Goal: Check status: Check status

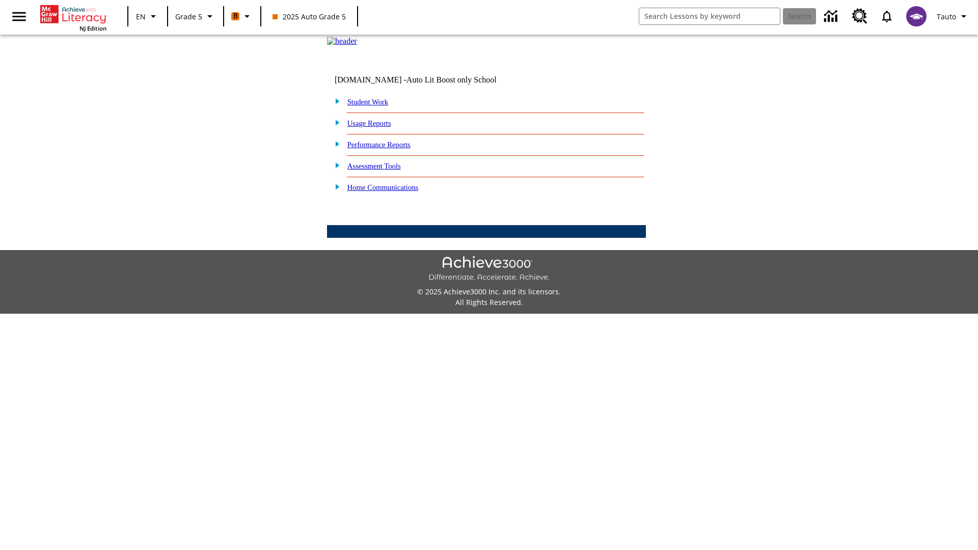
click at [374, 106] on link "Student Work" at bounding box center [367, 102] width 41 height 8
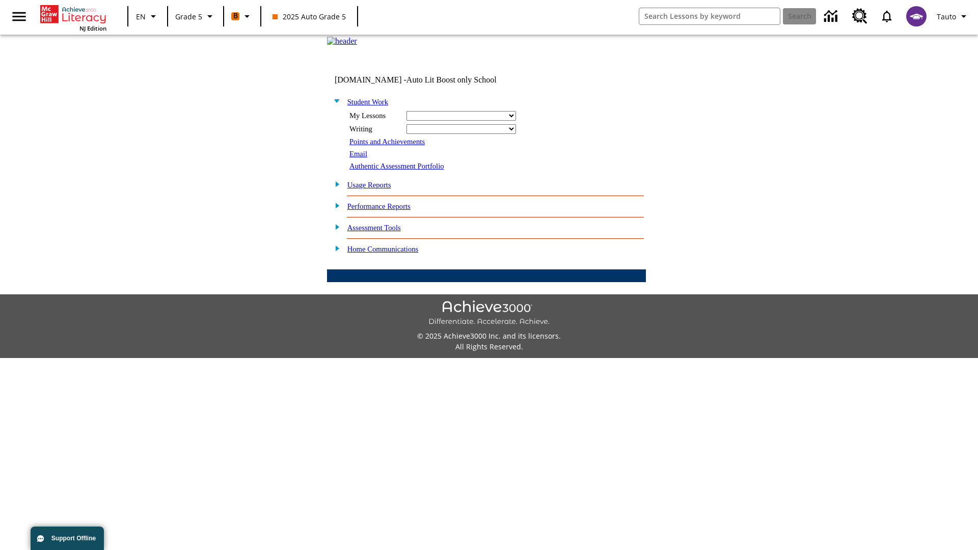
select select "/options/reports/?report_id=12&atype=22&section=2"
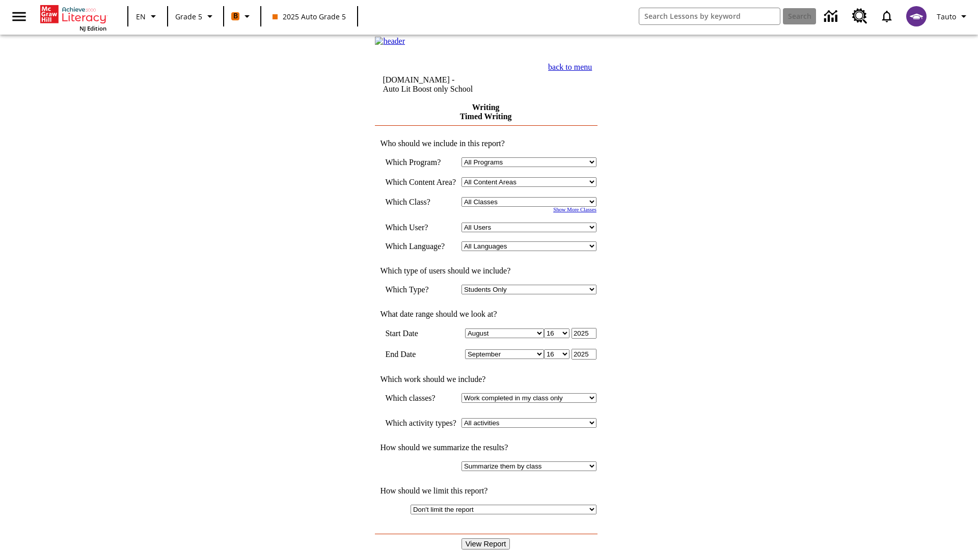
click at [532, 207] on select "Select a Class: All Classes 2025 Auto Grade 5 OL 2025 Auto Grade 6" at bounding box center [528, 202] width 135 height 10
select select "11133131"
click at [532, 232] on select "All Users Cat, Sautoen Cat, Sautoes Cat, Sautoss Donotlogin, Sautoen Twoschools…" at bounding box center [528, 228] width 135 height 10
select select "21437107"
click at [487, 538] on input "View Report" at bounding box center [485, 543] width 49 height 11
